Goal: Task Accomplishment & Management: Use online tool/utility

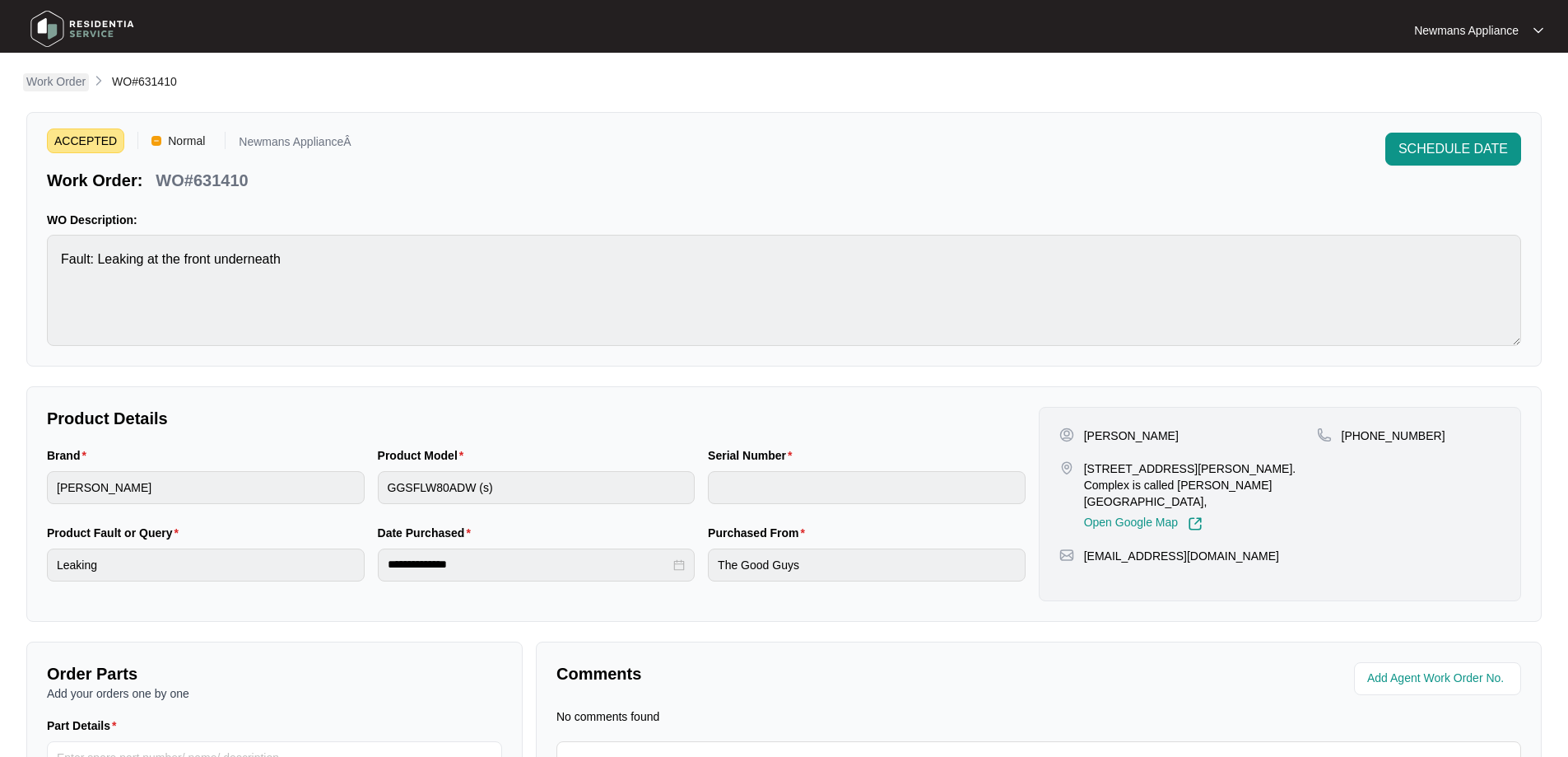
click at [58, 82] on p "Work Order" at bounding box center [56, 81] width 59 height 16
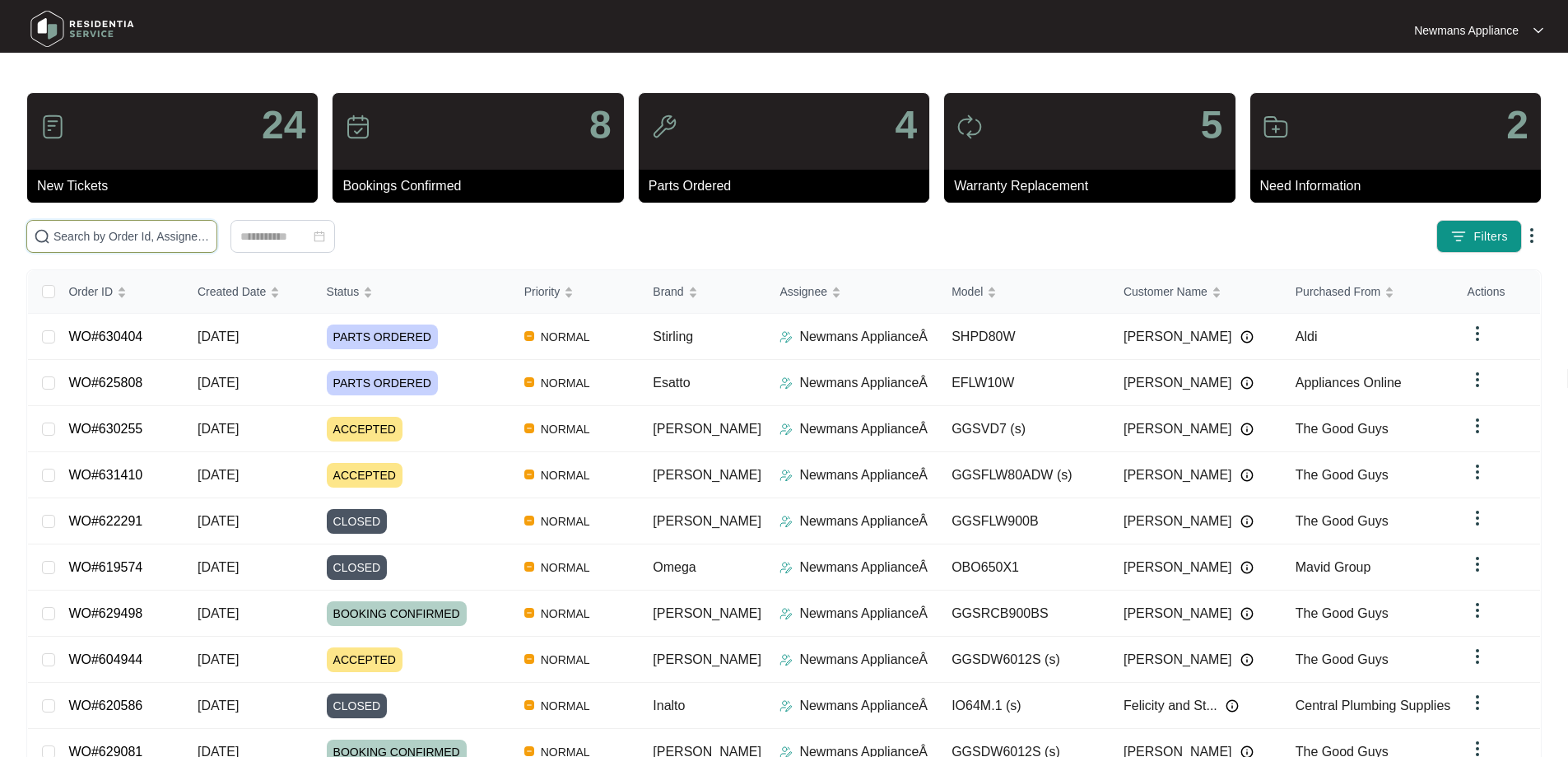
click at [210, 237] on input "text" at bounding box center [131, 236] width 157 height 18
paste input "630404"
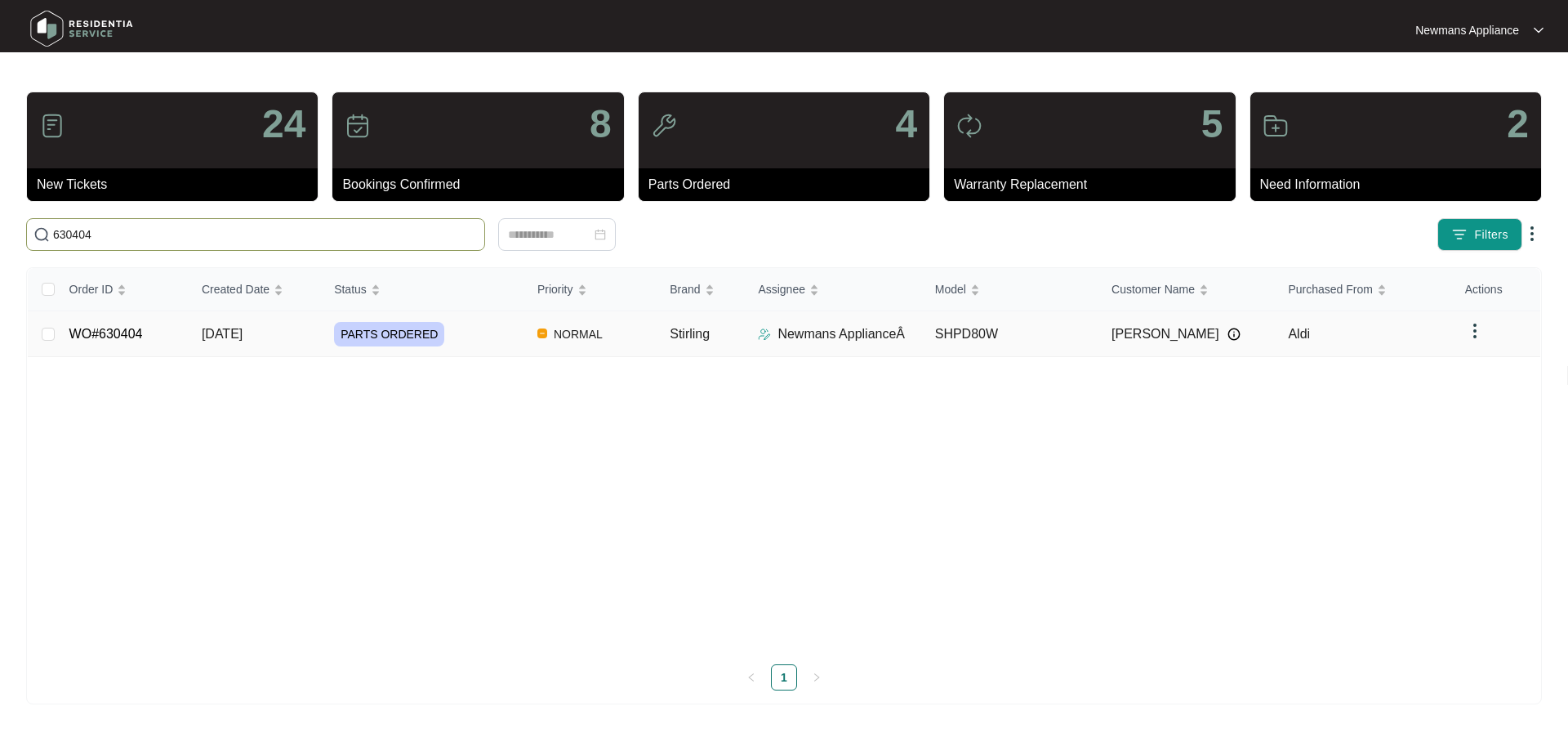
type input "630404"
click at [561, 342] on span "NORMAL" at bounding box center [577, 334] width 62 height 20
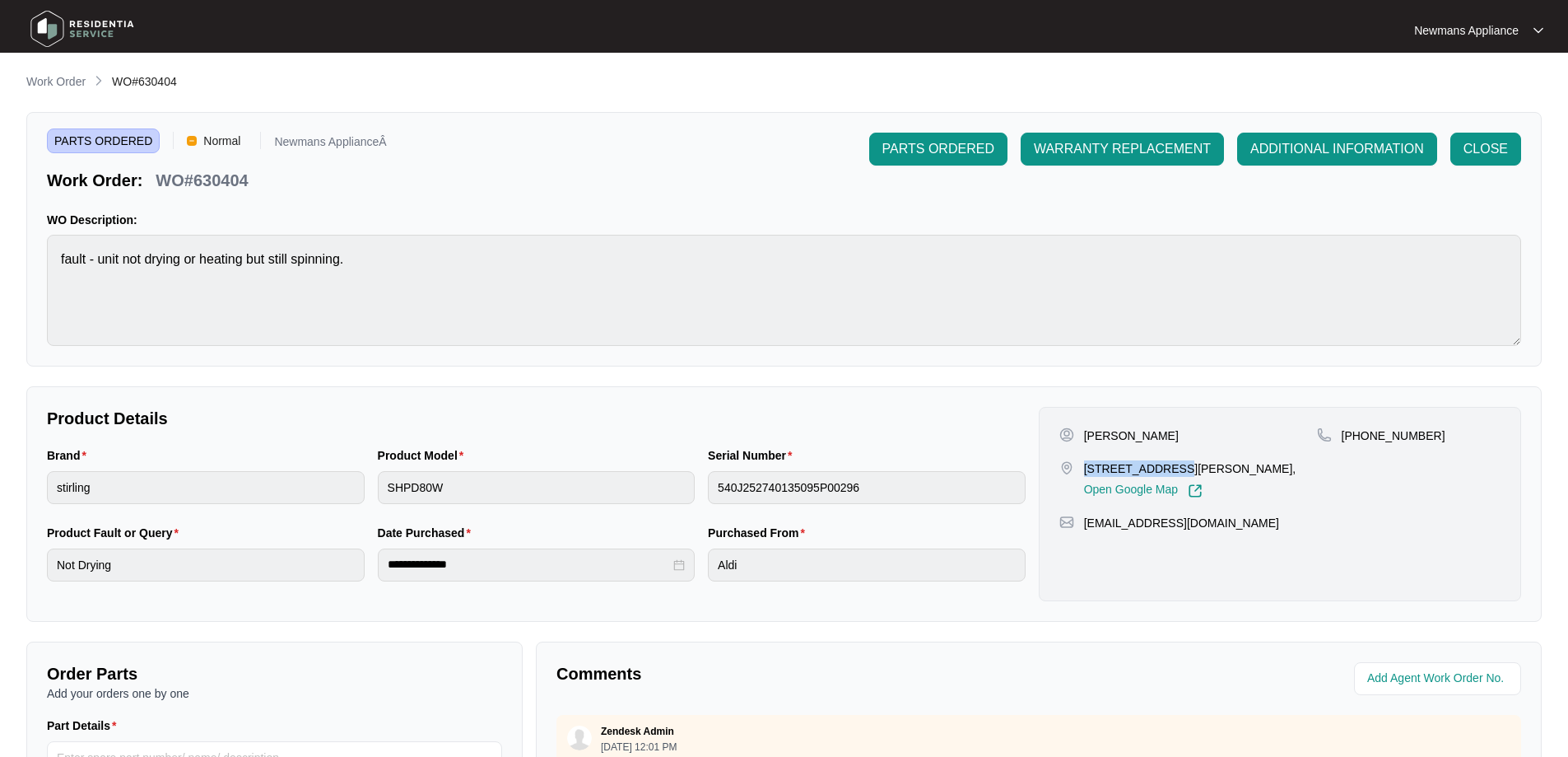
drag, startPoint x: 1083, startPoint y: 469, endPoint x: 1152, endPoint y: 470, distance: 69.0
click at [1152, 470] on p "[STREET_ADDRESS][PERSON_NAME]," at bounding box center [1190, 469] width 213 height 16
copy p "[STREET_ADDRESS][PERSON_NAME]"
